Goal: Information Seeking & Learning: Learn about a topic

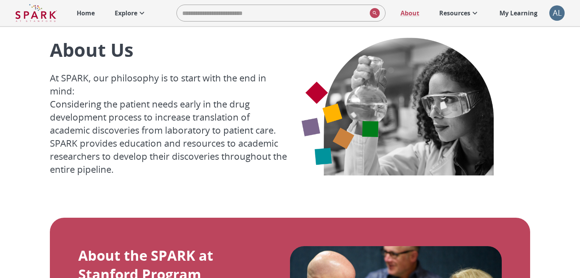
click at [129, 13] on p "Explore" at bounding box center [126, 12] width 23 height 9
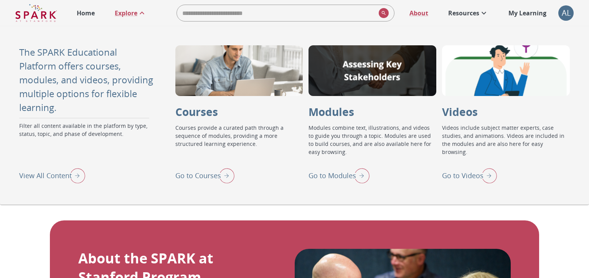
click at [324, 172] on p "Go to Modules" at bounding box center [333, 175] width 48 height 10
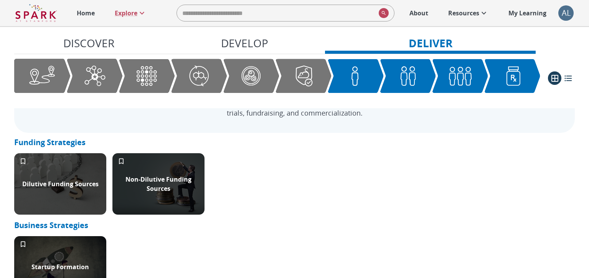
scroll to position [627, 0]
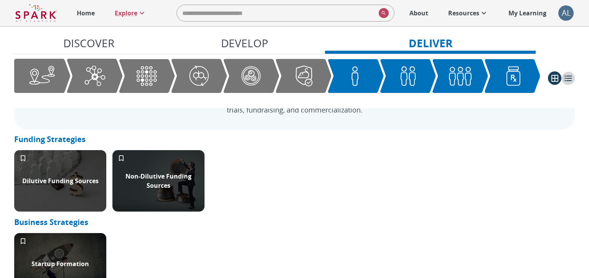
click at [571, 78] on icon "list view" at bounding box center [568, 78] width 7 height 6
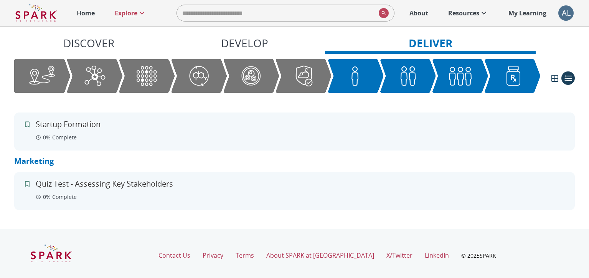
scroll to position [671, 0]
click at [103, 181] on p "Quiz Test - Assessing Key Stakeholders" at bounding box center [104, 183] width 137 height 12
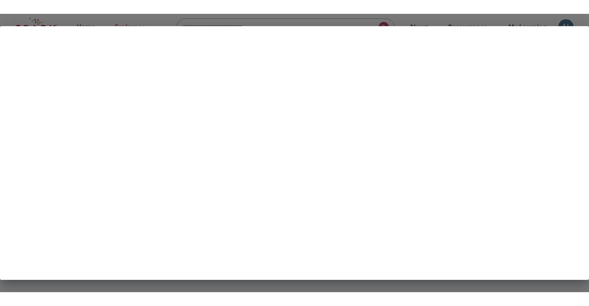
scroll to position [646, 0]
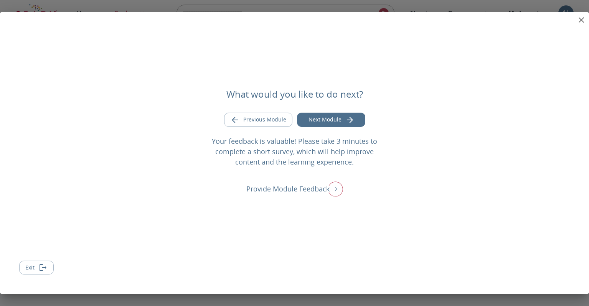
click at [34, 265] on button "Exit" at bounding box center [36, 267] width 35 height 14
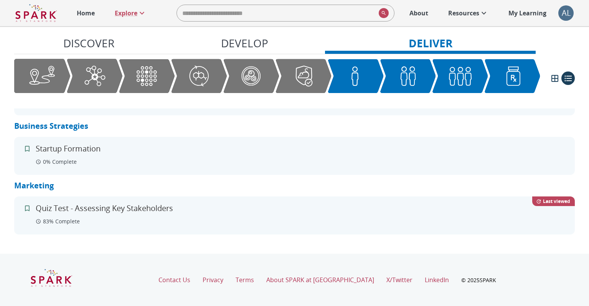
click at [75, 209] on p "Quiz Test - Assessing Key Stakeholders" at bounding box center [104, 208] width 137 height 12
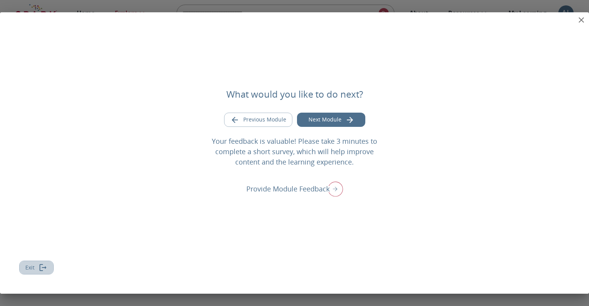
click at [36, 265] on button "Exit" at bounding box center [36, 267] width 35 height 14
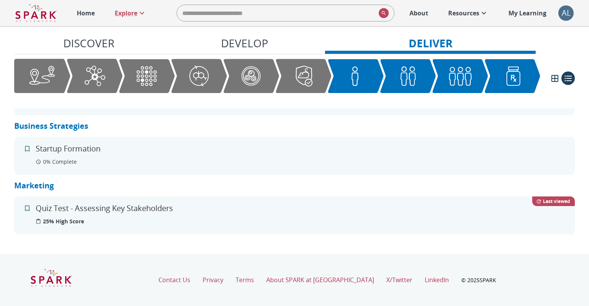
click at [56, 220] on p "25% High Score" at bounding box center [62, 221] width 43 height 8
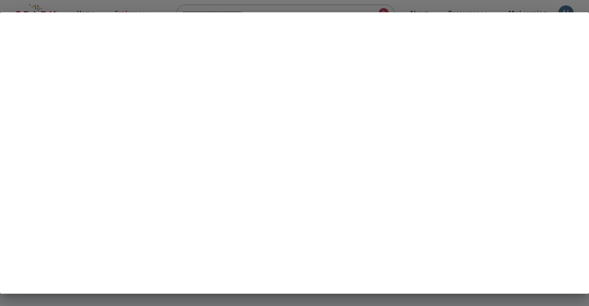
click at [531, 7] on div at bounding box center [294, 153] width 589 height 306
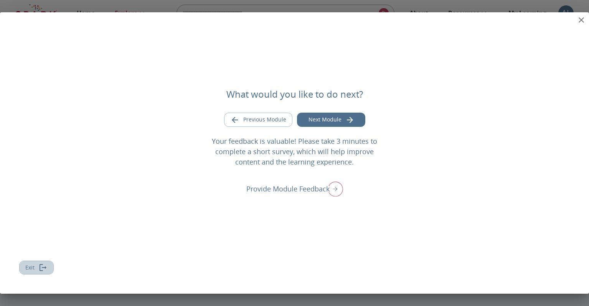
click at [36, 265] on button "Exit" at bounding box center [36, 267] width 35 height 14
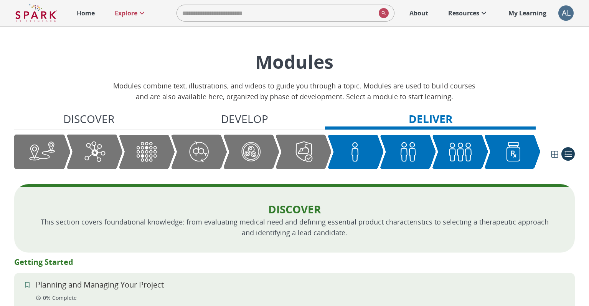
click at [531, 13] on p "My Learning" at bounding box center [528, 12] width 38 height 9
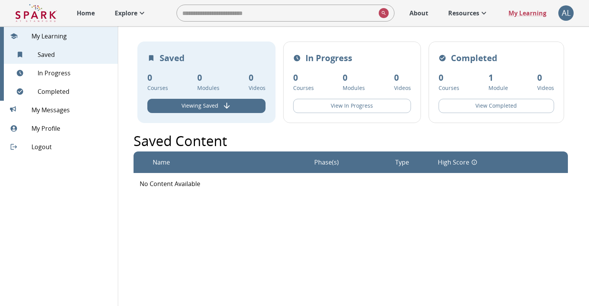
click at [37, 15] on img at bounding box center [35, 13] width 41 height 18
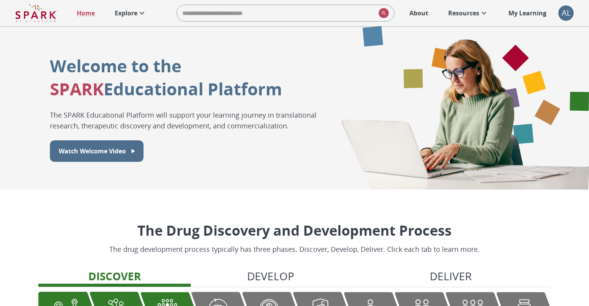
click at [127, 12] on p "Explore" at bounding box center [126, 12] width 23 height 9
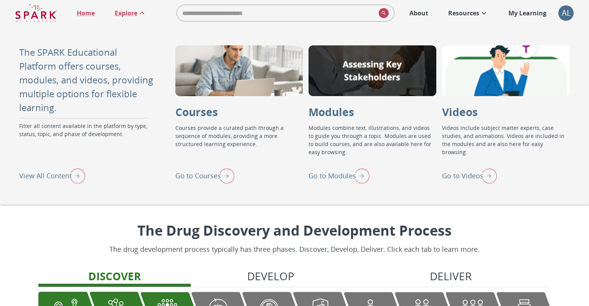
click at [343, 172] on p "Go to Modules" at bounding box center [333, 175] width 48 height 10
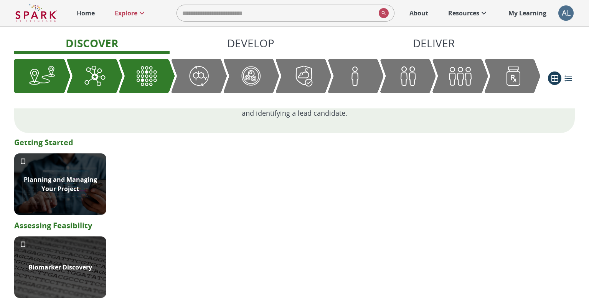
scroll to position [160, 0]
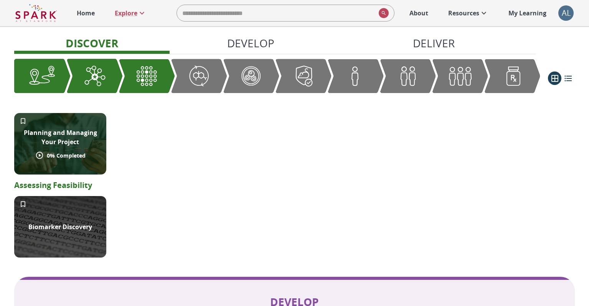
click at [63, 132] on p "Planning and Managing Your Project" at bounding box center [60, 137] width 83 height 18
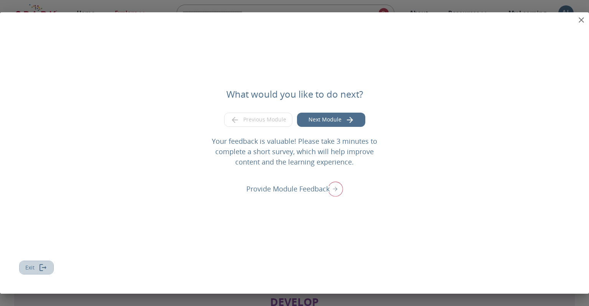
click at [31, 265] on button "Exit" at bounding box center [36, 267] width 35 height 14
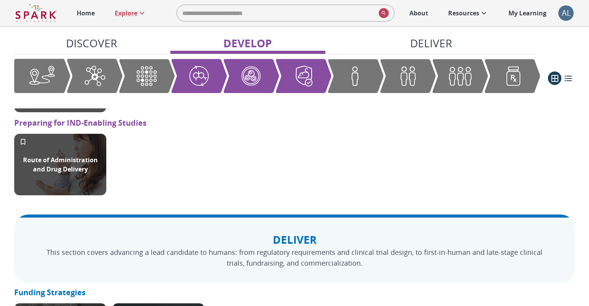
scroll to position [770, 0]
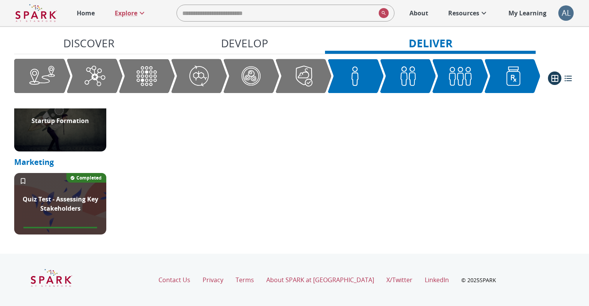
click at [530, 11] on p "My Learning" at bounding box center [528, 12] width 38 height 9
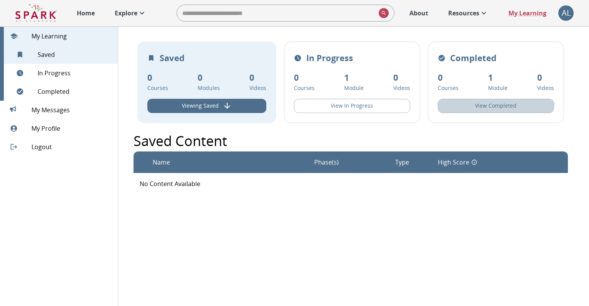
click at [458, 110] on button "View Completed" at bounding box center [496, 106] width 116 height 14
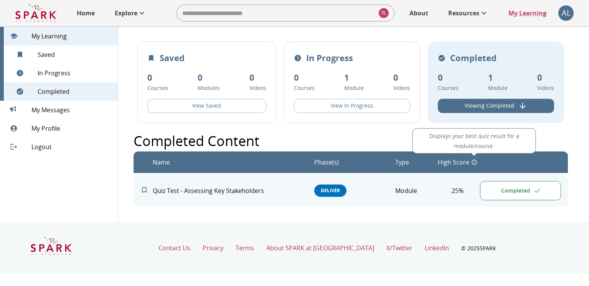
click at [474, 162] on icon "Displays your best quiz result for a module/course." at bounding box center [474, 162] width 6 height 6
click at [459, 152] on div "Name Phase(s) Type High Score" at bounding box center [351, 161] width 435 height 21
click at [477, 162] on icon at bounding box center [478, 161] width 9 height 9
click at [130, 12] on p "Explore" at bounding box center [126, 12] width 23 height 9
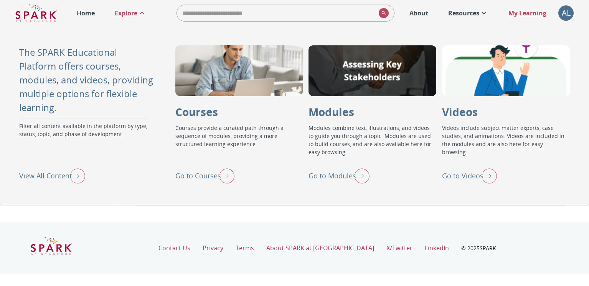
click at [347, 179] on p "Go to Modules" at bounding box center [333, 175] width 48 height 10
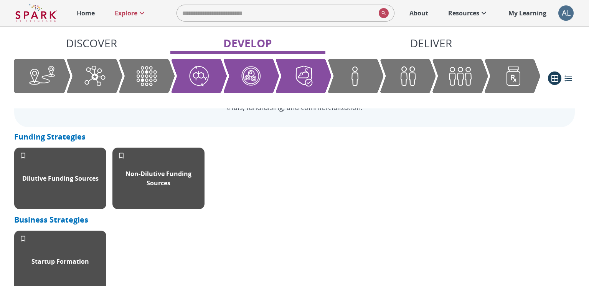
scroll to position [790, 0]
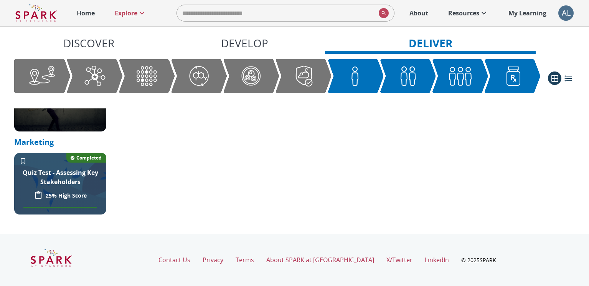
click at [71, 176] on p "Quiz Test - Assessing Key Stakeholders" at bounding box center [60, 177] width 83 height 18
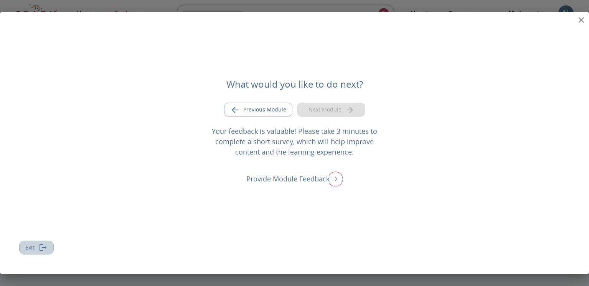
click at [28, 243] on button "Exit" at bounding box center [36, 247] width 35 height 14
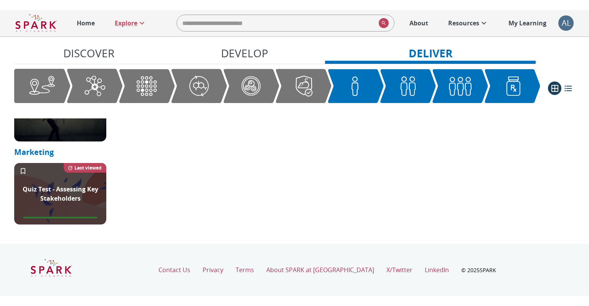
scroll to position [770, 0]
